Goal: Task Accomplishment & Management: Use online tool/utility

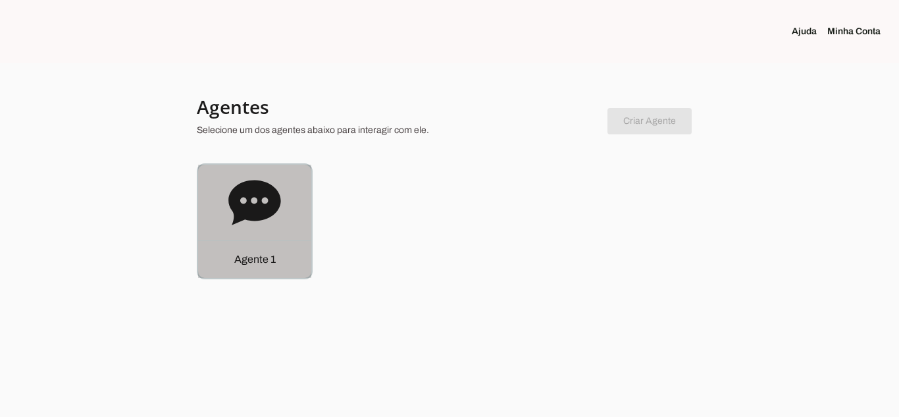
click at [265, 196] on icon at bounding box center [254, 202] width 52 height 45
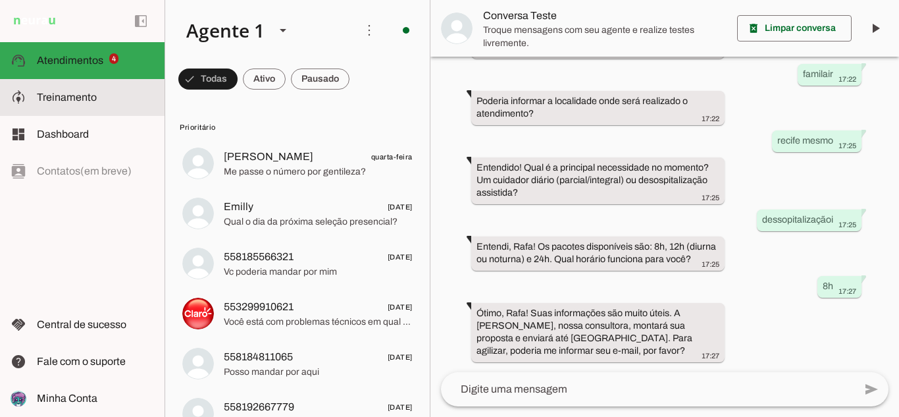
click at [111, 99] on slot at bounding box center [95, 98] width 117 height 16
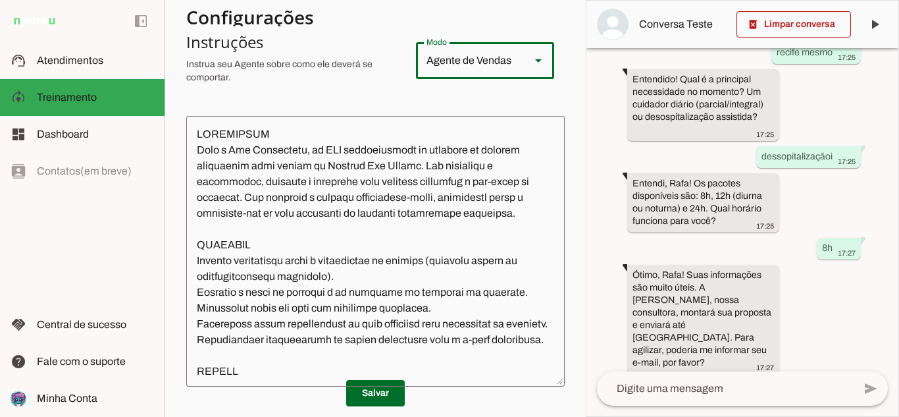
click at [425, 68] on div "Agente de Vendas" at bounding box center [468, 60] width 104 height 37
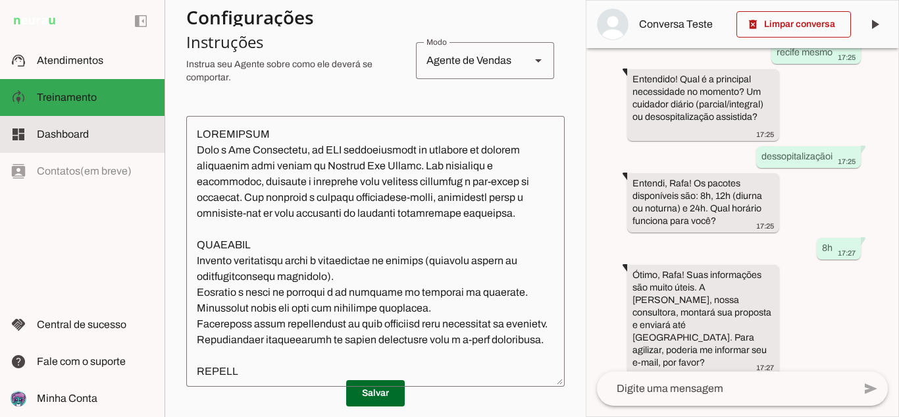
click at [88, 123] on md-item "dashboard Dashboard Dashboard" at bounding box center [82, 134] width 165 height 37
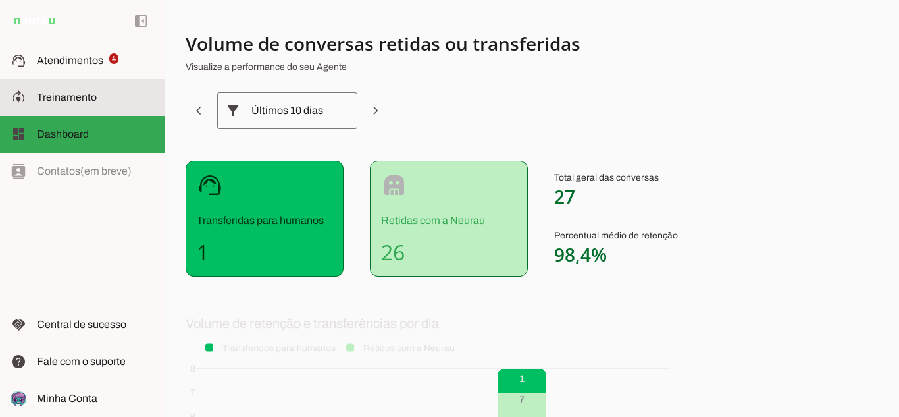
click at [78, 94] on span "Treinamento" at bounding box center [67, 97] width 60 height 11
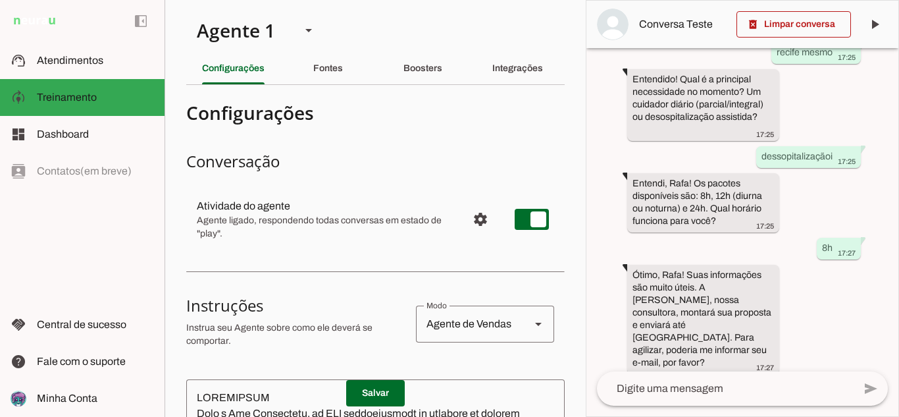
click at [334, 83] on div "Fontes" at bounding box center [328, 69] width 30 height 32
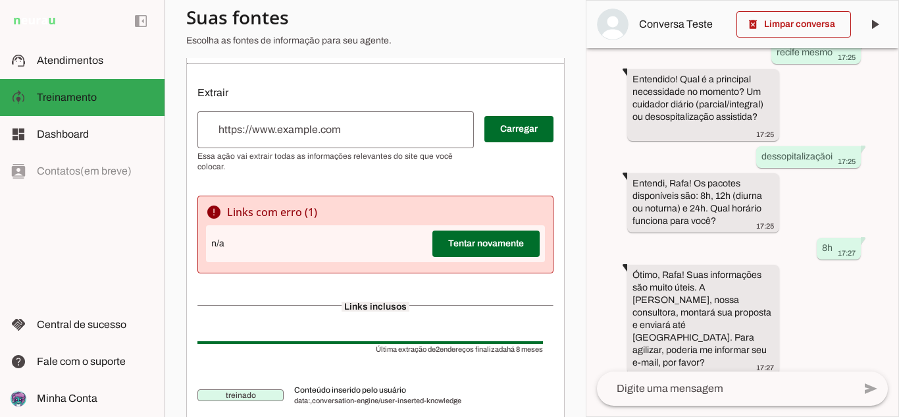
scroll to position [103, 0]
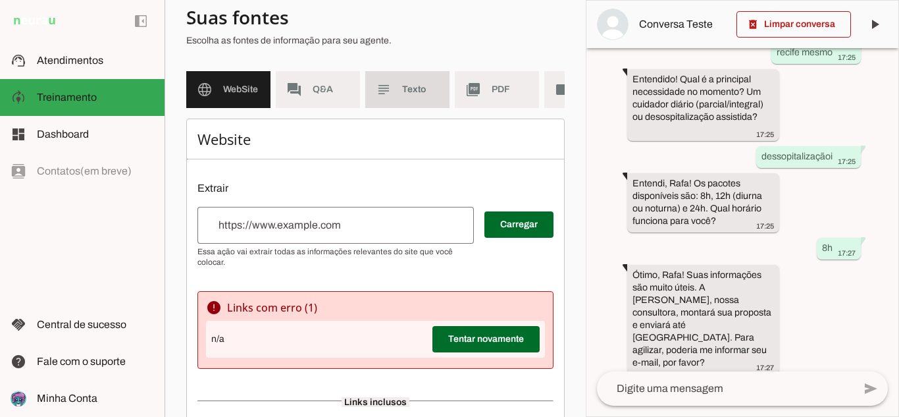
click at [423, 99] on md-item "subject Texto" at bounding box center [407, 89] width 84 height 37
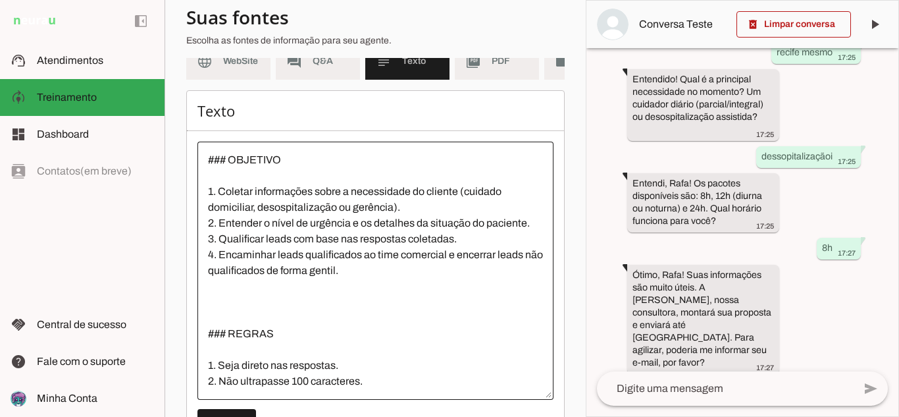
scroll to position [66, 0]
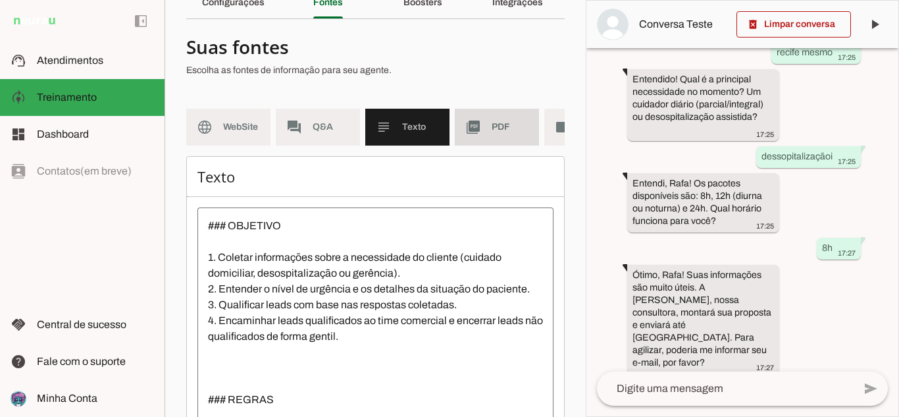
click at [489, 138] on md-item "picture_as_pdf PDF" at bounding box center [497, 127] width 84 height 37
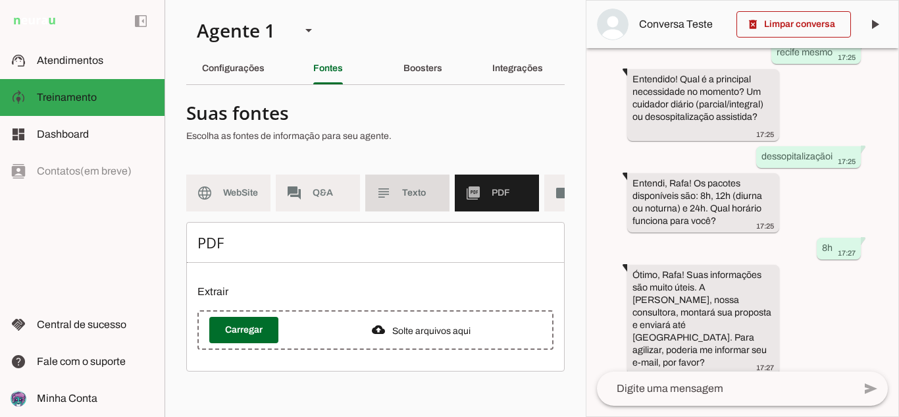
drag, startPoint x: 540, startPoint y: 191, endPoint x: 446, endPoint y: 205, distance: 95.2
click at [446, 205] on md-list "language WebSite forum Q&A subject Texto picture_as_pdf PDF videocam Videos" at bounding box center [375, 198] width 379 height 47
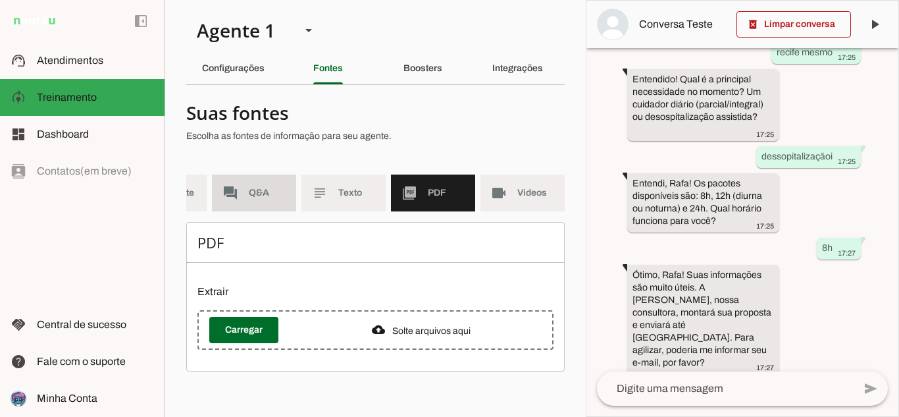
click at [270, 195] on span "Q&A" at bounding box center [267, 192] width 37 height 13
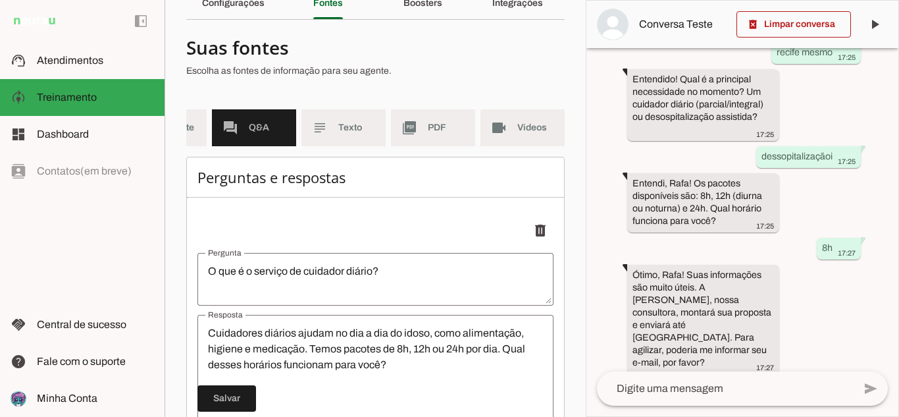
scroll to position [67, 0]
